Goal: Navigation & Orientation: Find specific page/section

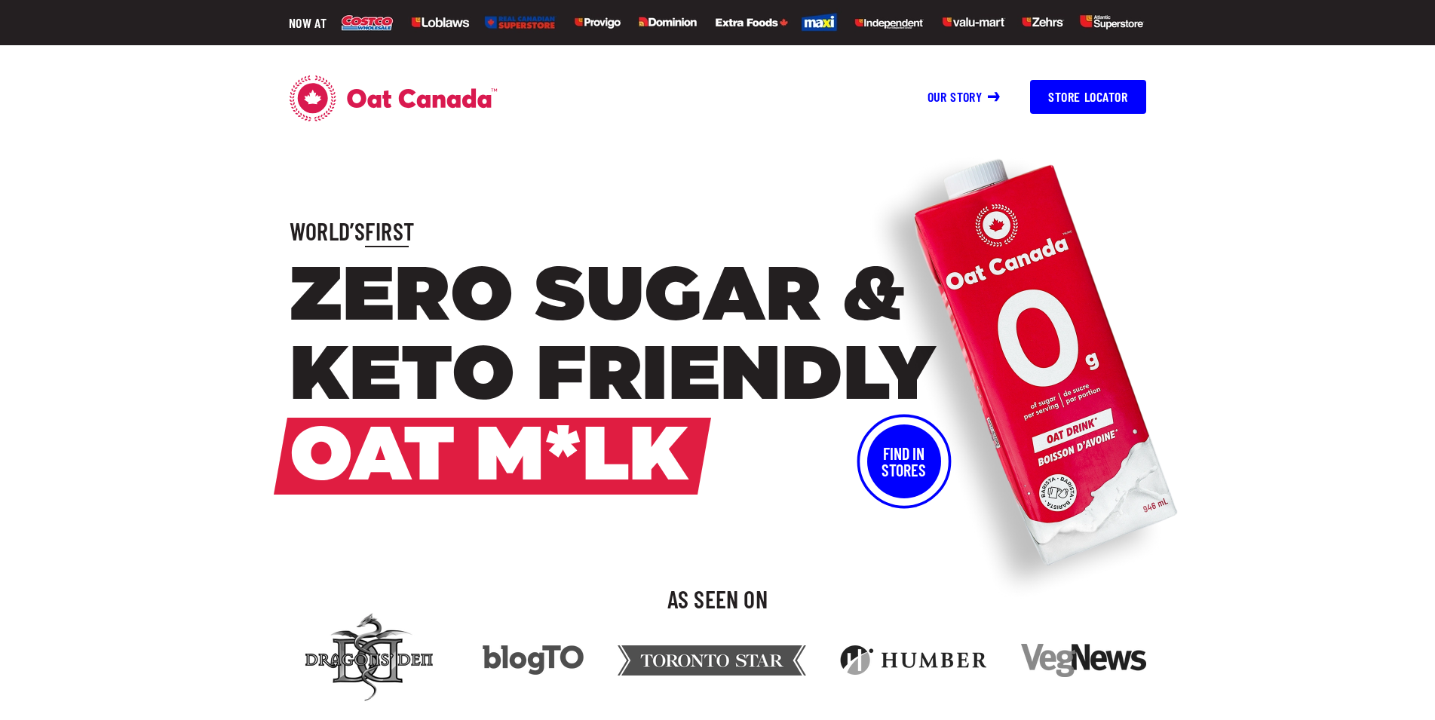
click at [1078, 94] on button "Store Locator" at bounding box center [1087, 97] width 115 height 34
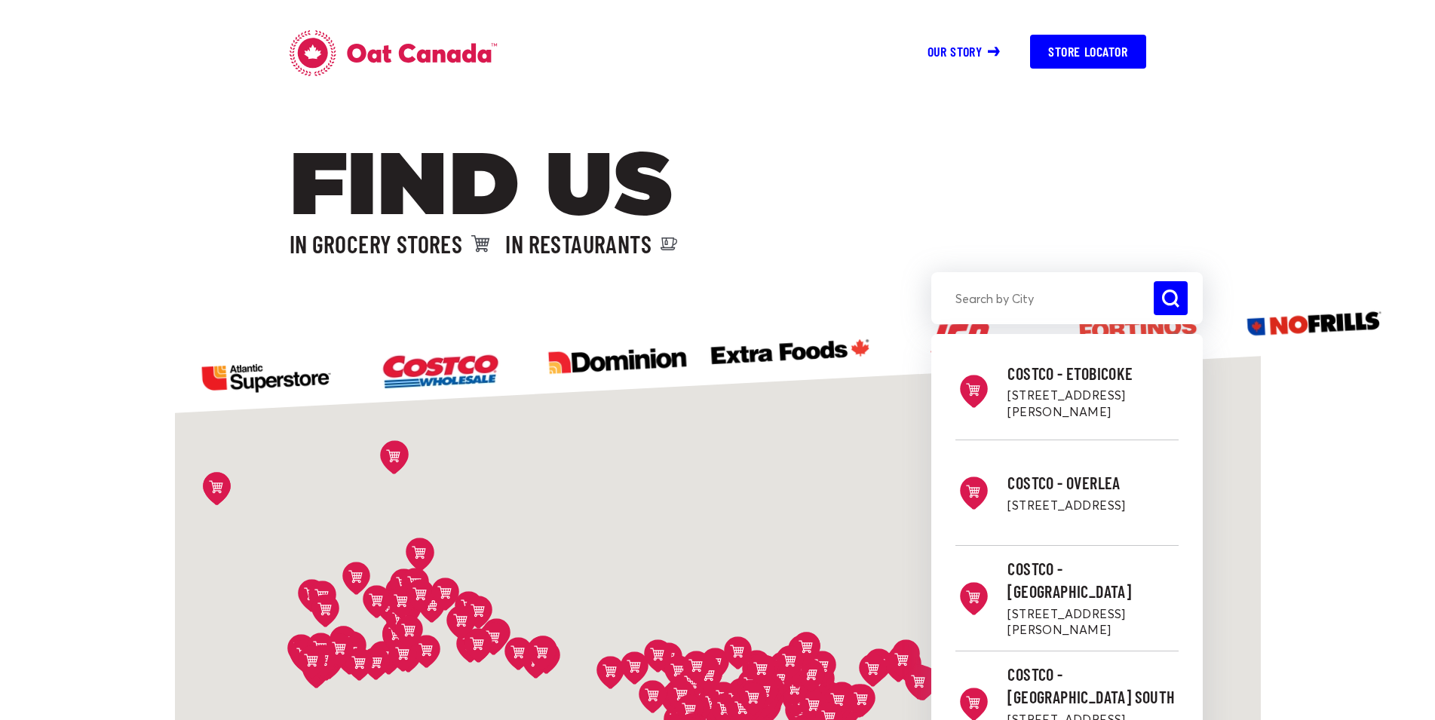
click at [1016, 300] on input "search" at bounding box center [1066, 298] width 271 height 34
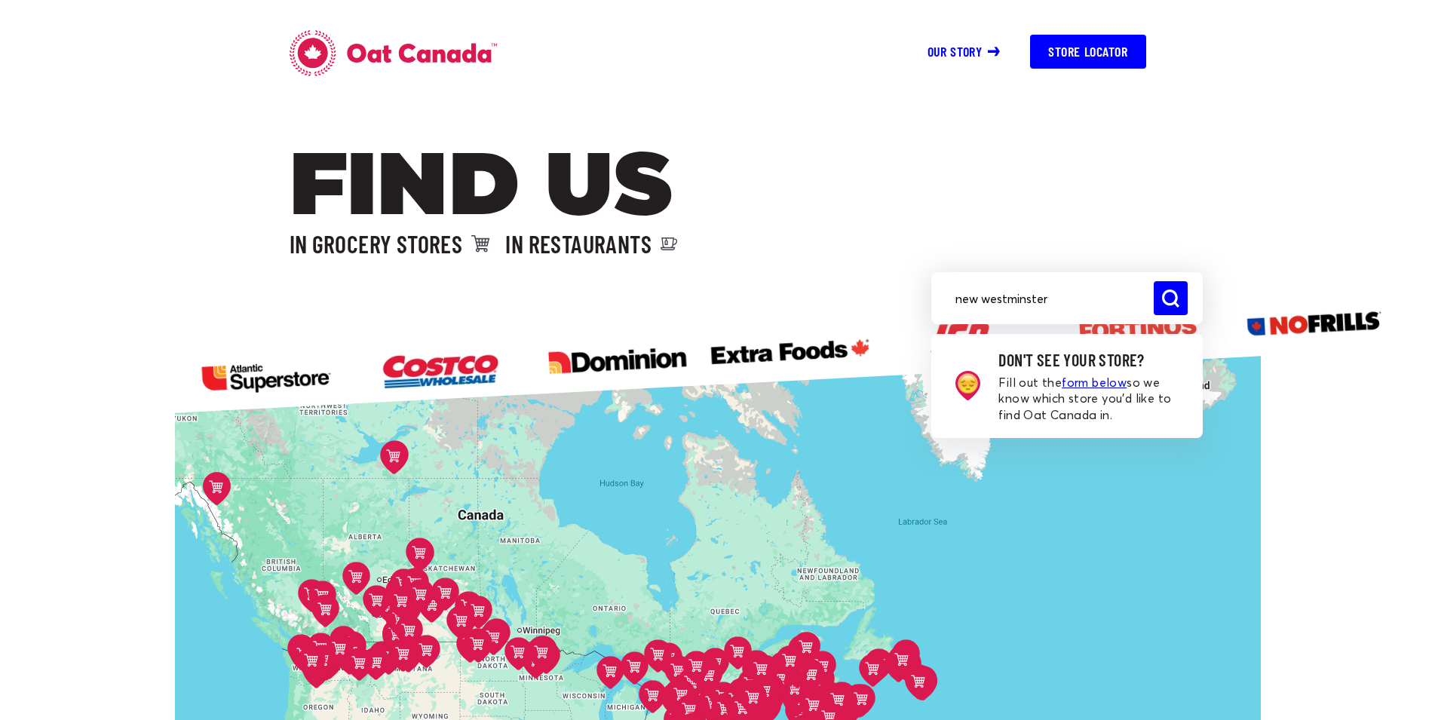
type input "new westminster"
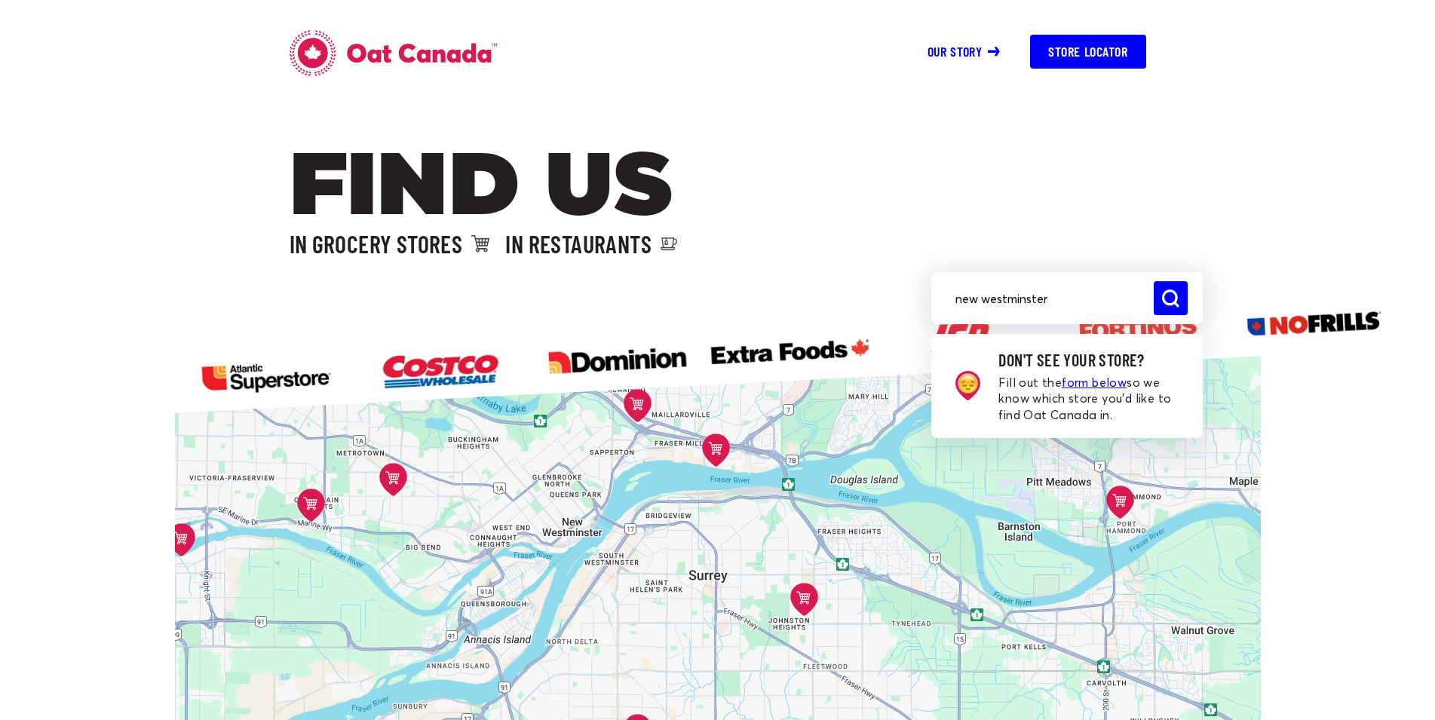
drag, startPoint x: 443, startPoint y: 577, endPoint x: 464, endPoint y: 478, distance: 101.2
click at [464, 478] on div "Costco - Etobicoke [STREET_ADDRESS][PERSON_NAME] Directions Costco - Overlea [S…" at bounding box center [718, 617] width 1086 height 544
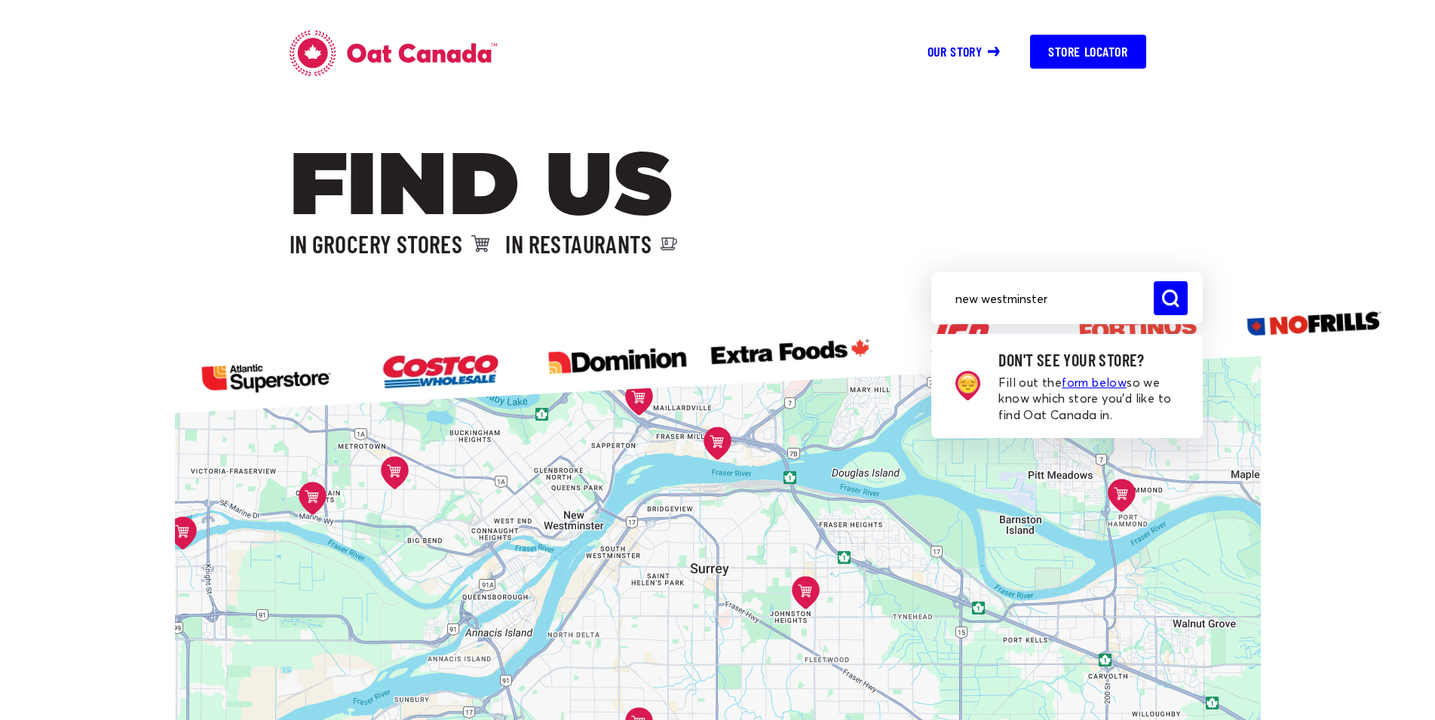
click at [722, 447] on icon at bounding box center [718, 444] width 28 height 33
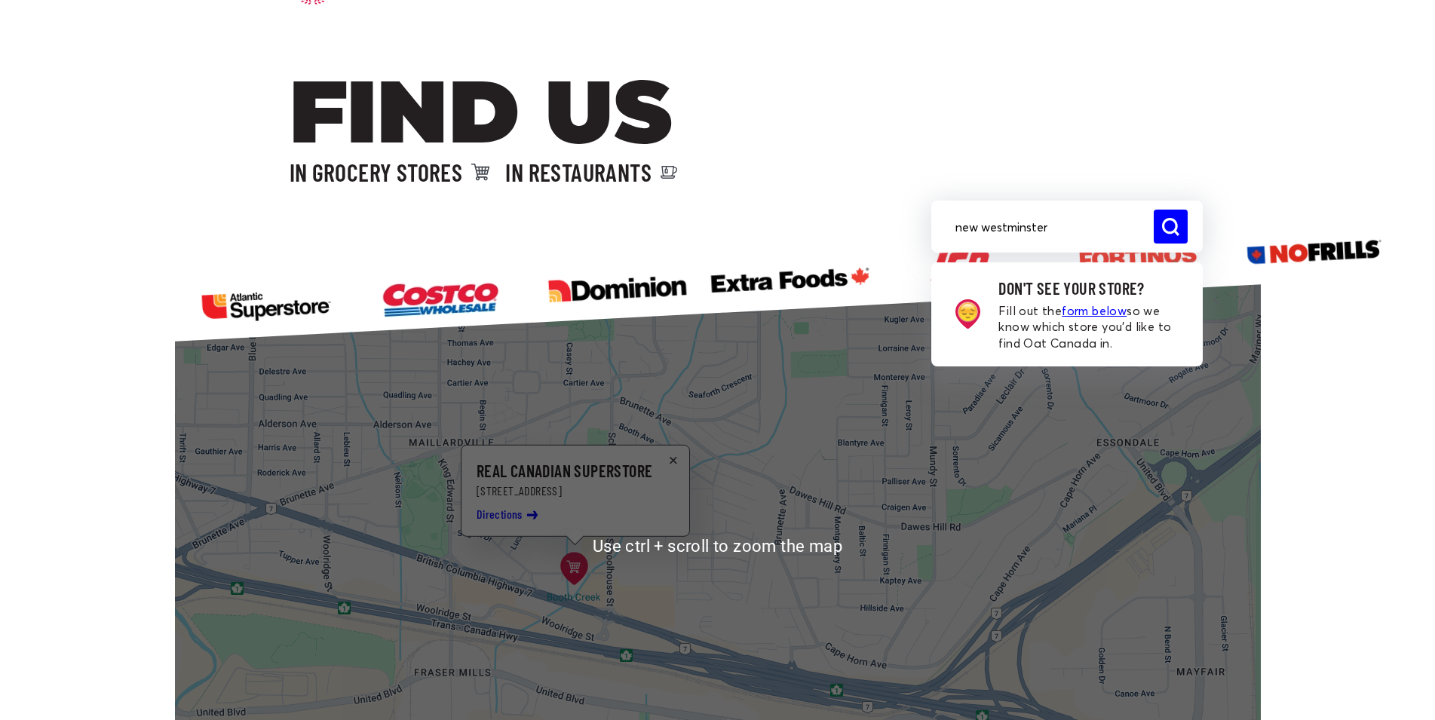
scroll to position [77, 0]
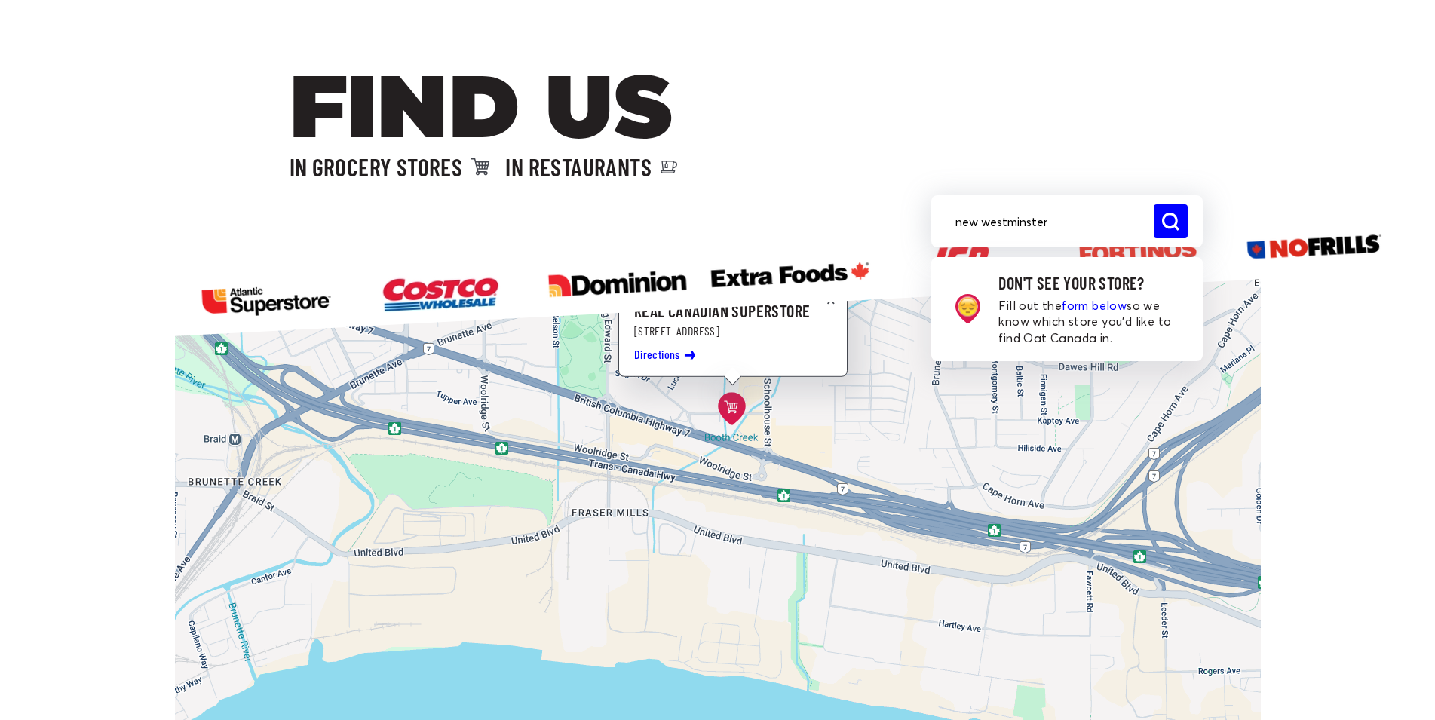
drag, startPoint x: 643, startPoint y: 601, endPoint x: 797, endPoint y: 440, distance: 222.9
click at [797, 440] on div "Costco - Etobicoke [STREET_ADDRESS][PERSON_NAME] Directions Costco - Overlea [S…" at bounding box center [718, 540] width 1086 height 544
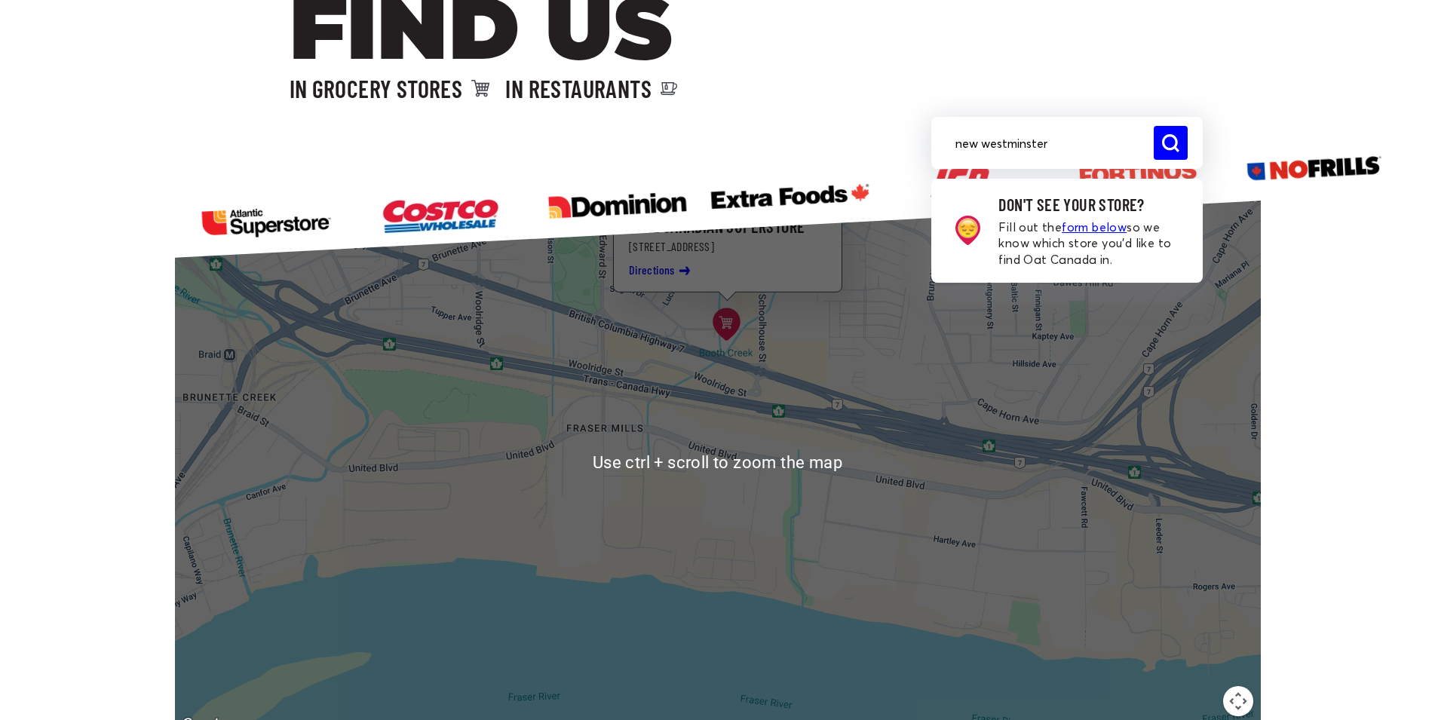
scroll to position [154, 0]
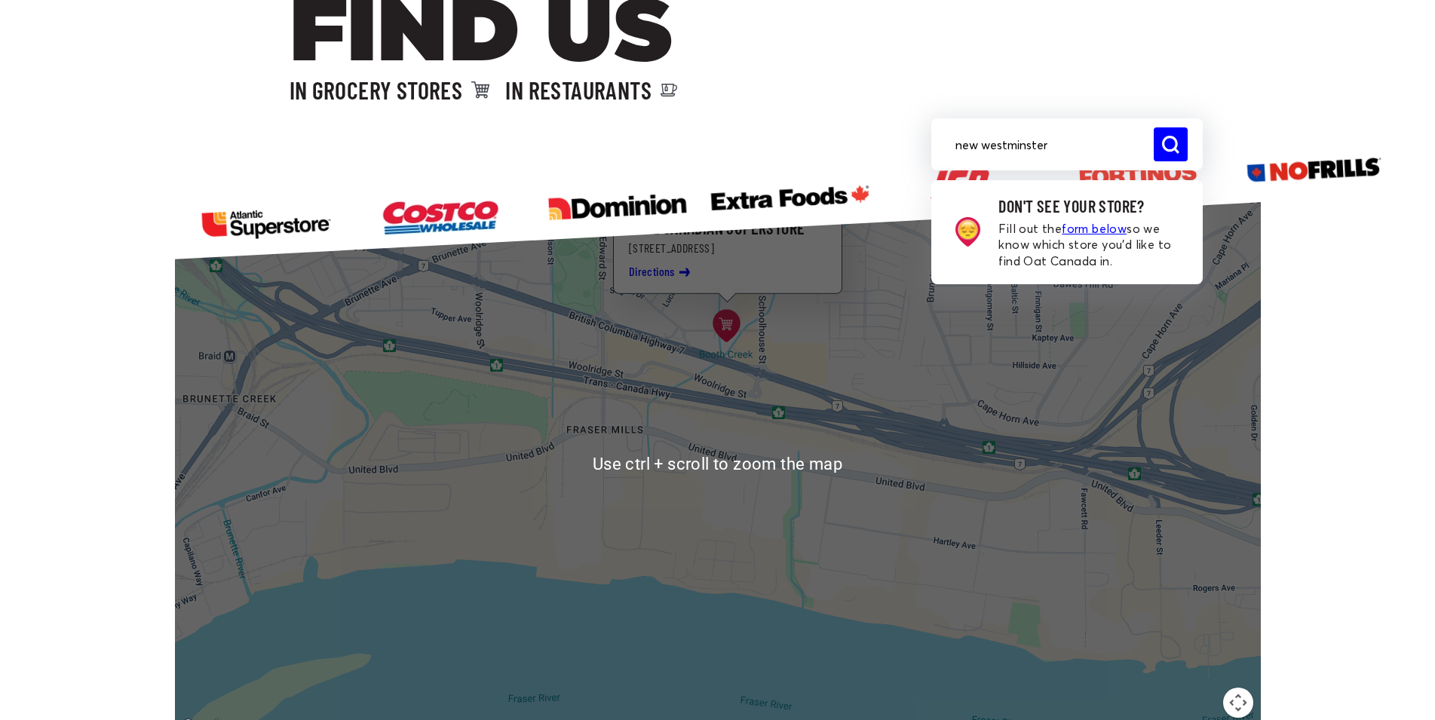
click at [1230, 708] on button "Map camera controls" at bounding box center [1238, 703] width 30 height 30
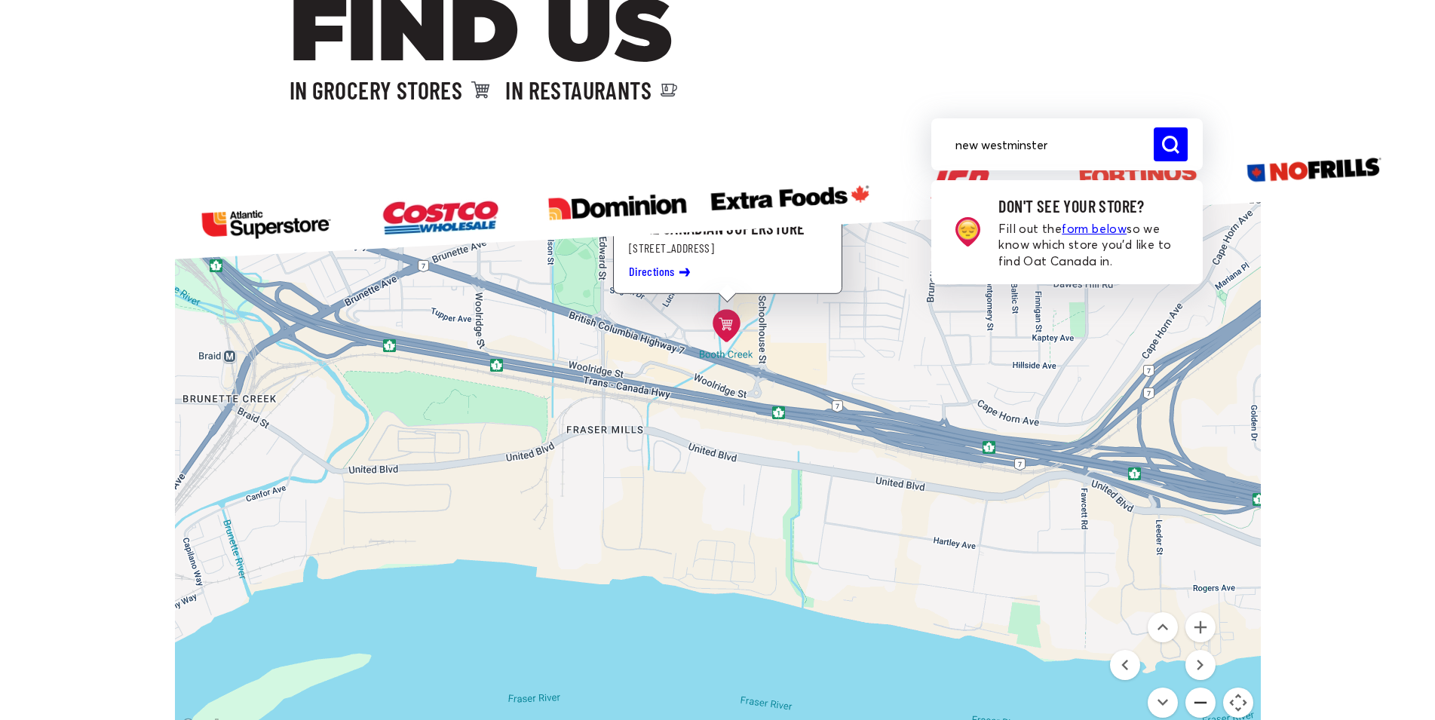
click at [1203, 707] on button "Zoom out" at bounding box center [1200, 703] width 30 height 30
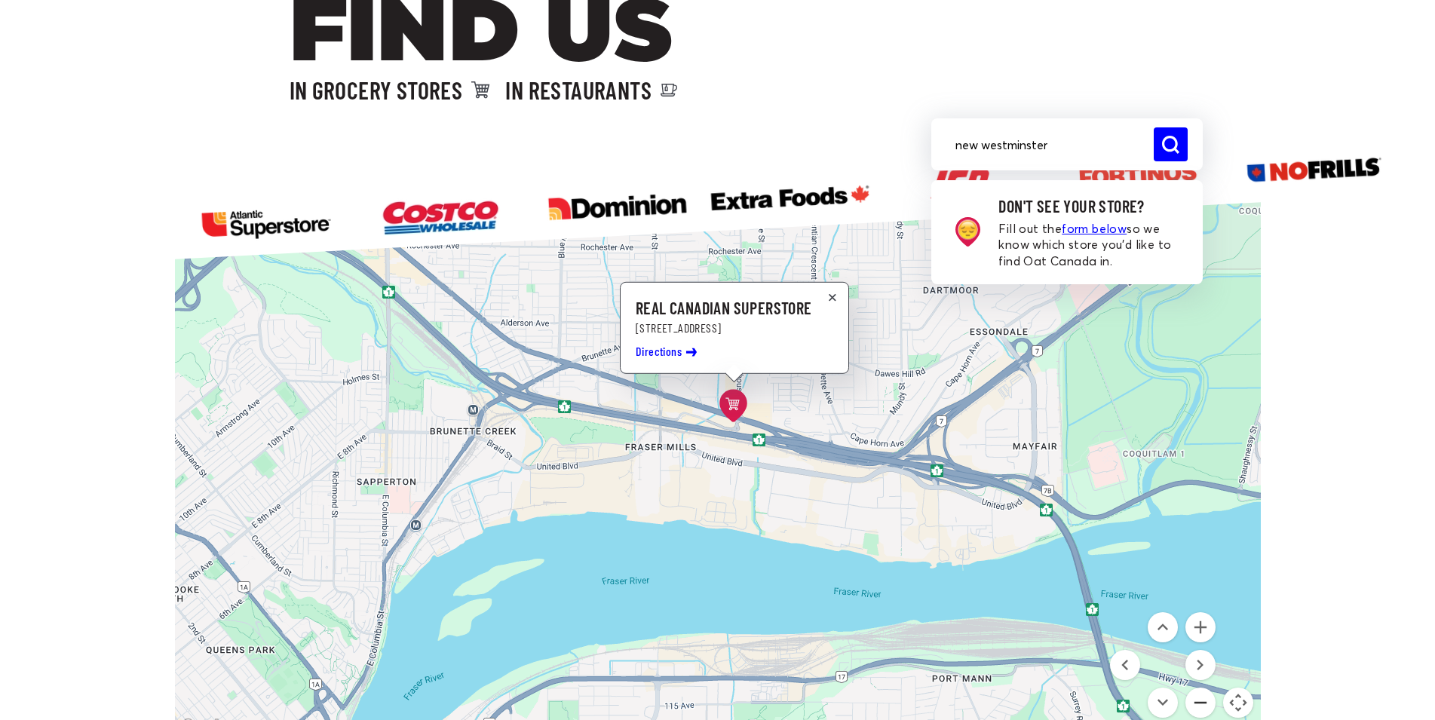
click at [1205, 702] on button "Zoom out" at bounding box center [1200, 703] width 30 height 30
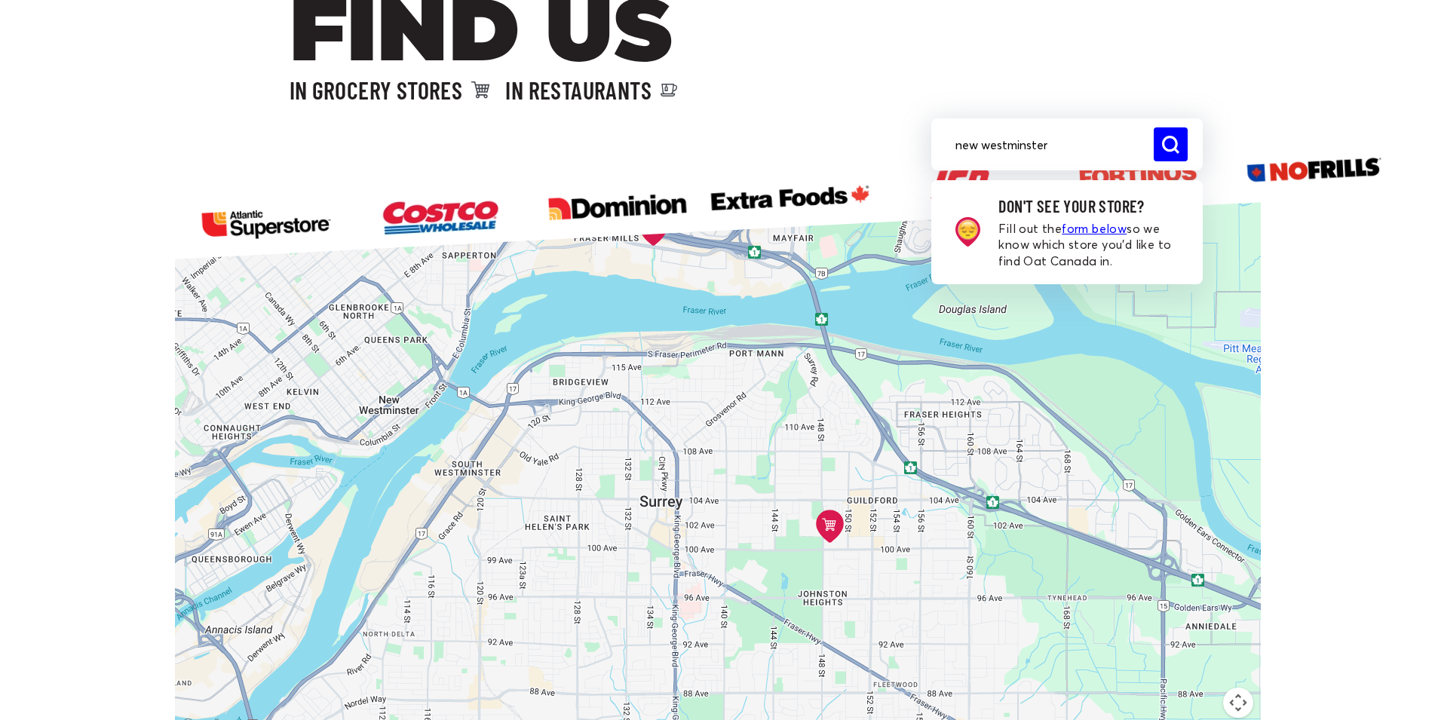
drag, startPoint x: 777, startPoint y: 566, endPoint x: 693, endPoint y: 348, distance: 234.1
click at [693, 348] on div "Costco - Etobicoke [STREET_ADDRESS][PERSON_NAME] Directions Costco - Overlea [S…" at bounding box center [1358, 654] width 1448 height 814
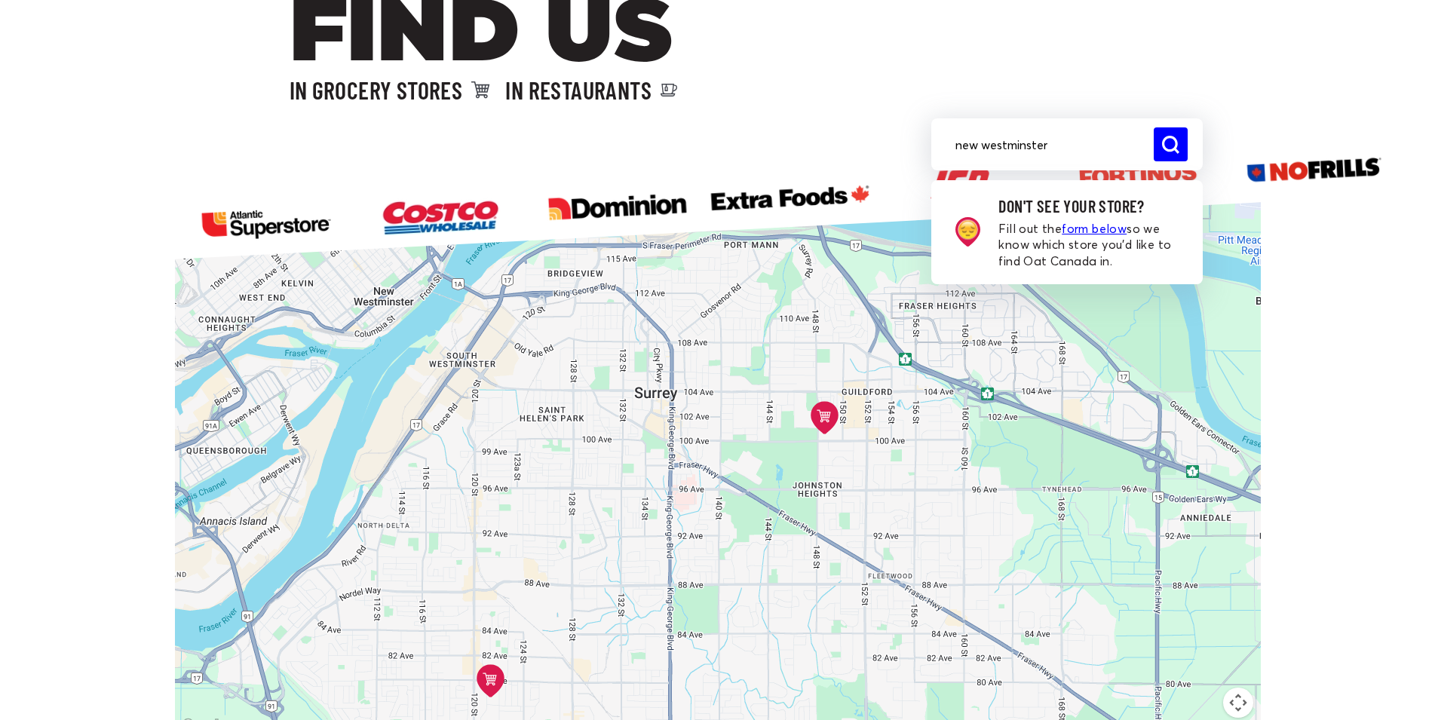
drag, startPoint x: 903, startPoint y: 473, endPoint x: 898, endPoint y: 361, distance: 111.7
click at [823, 418] on icon at bounding box center [824, 418] width 28 height 33
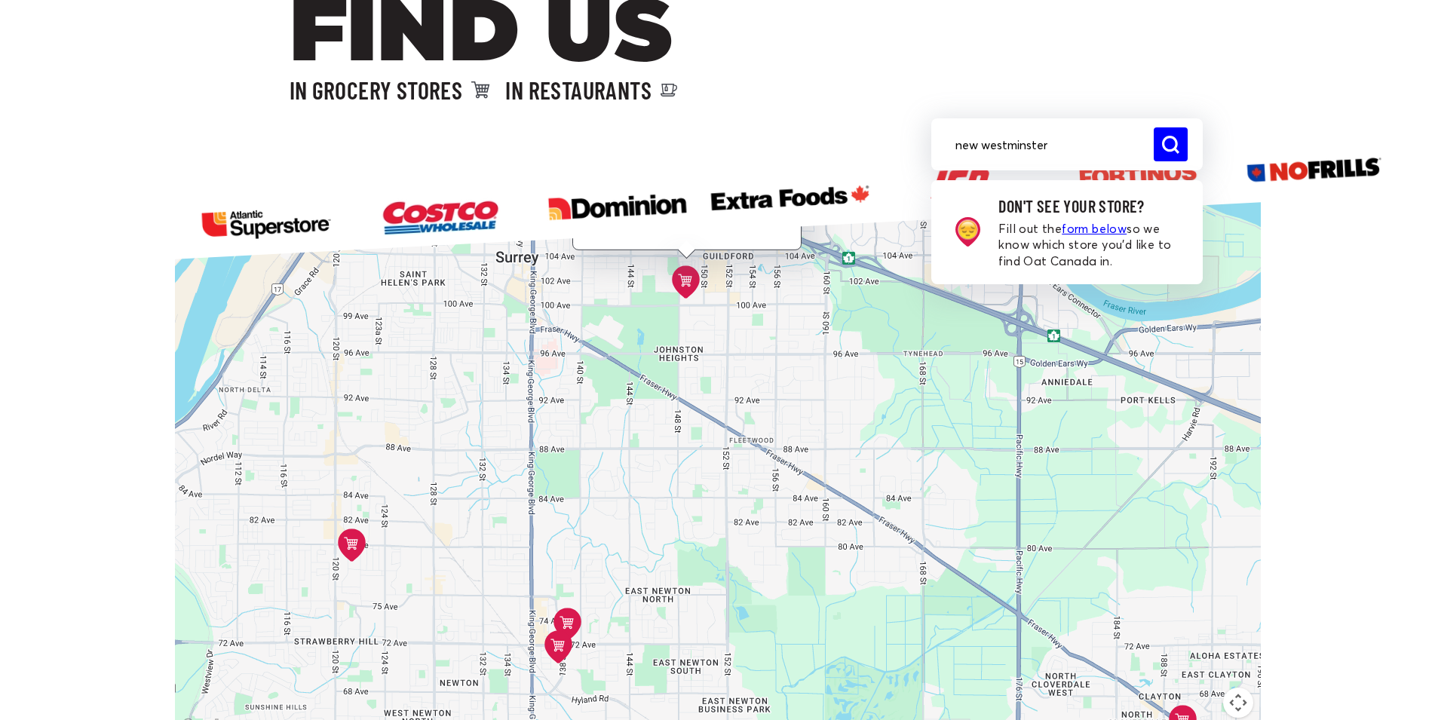
drag, startPoint x: 759, startPoint y: 571, endPoint x: 744, endPoint y: 365, distance: 206.4
click at [744, 365] on div "Costco - Etobicoke [STREET_ADDRESS][PERSON_NAME] Directions Costco - Overlea [S…" at bounding box center [1428, 666] width 1448 height 814
